Goal: Communication & Community: Connect with others

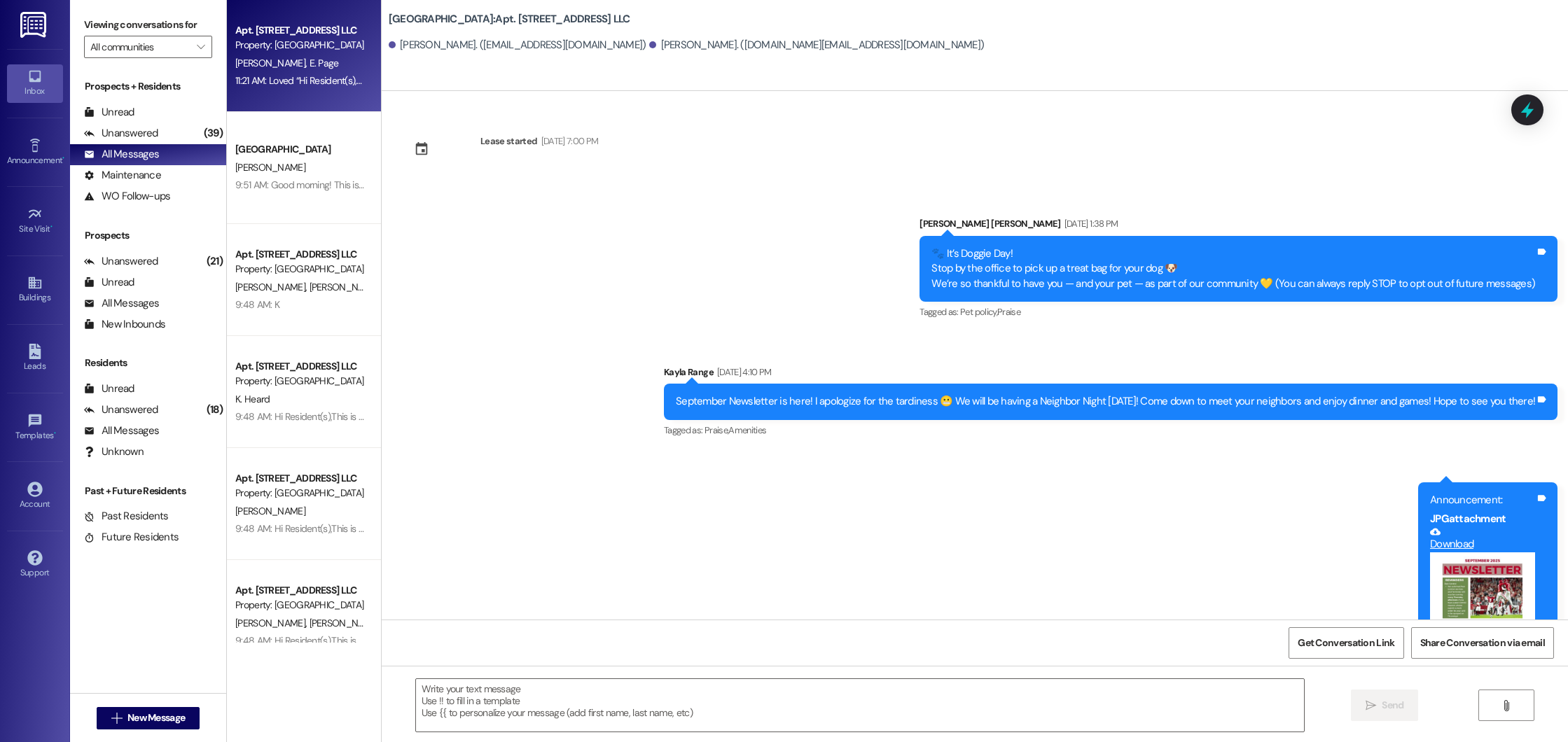
scroll to position [929, 0]
